Goal: Navigation & Orientation: Find specific page/section

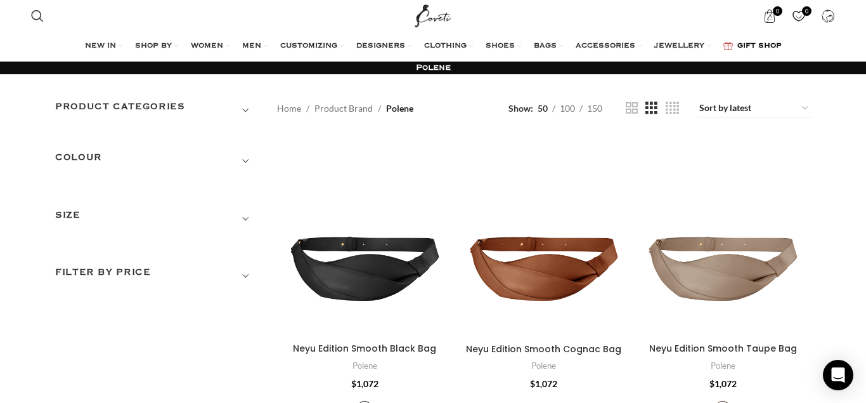
click at [769, 43] on span "GIFT SHOP" at bounding box center [759, 46] width 44 height 10
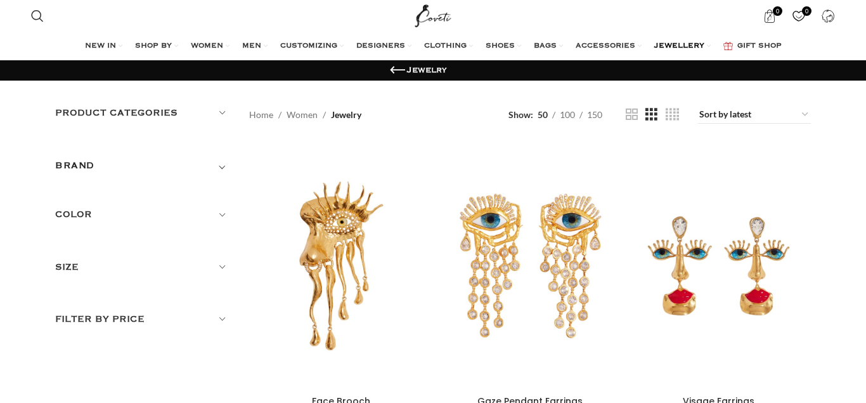
click at [609, 43] on span "ACCESSORIES" at bounding box center [606, 46] width 60 height 10
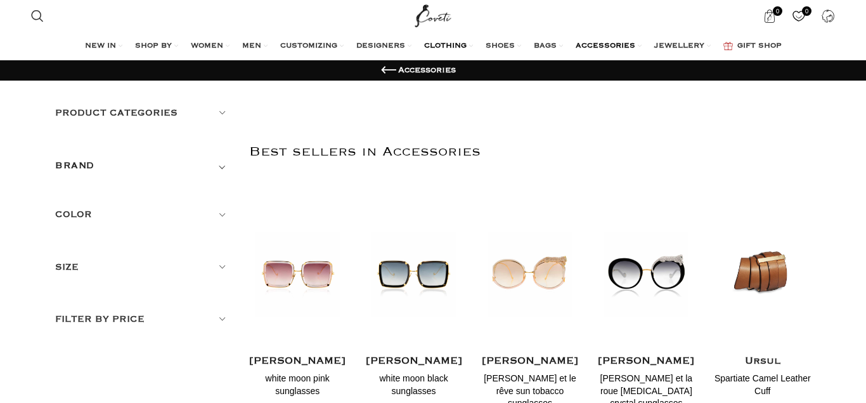
click at [445, 48] on span "CLOTHING" at bounding box center [445, 46] width 42 height 10
